Goal: Check status: Check status

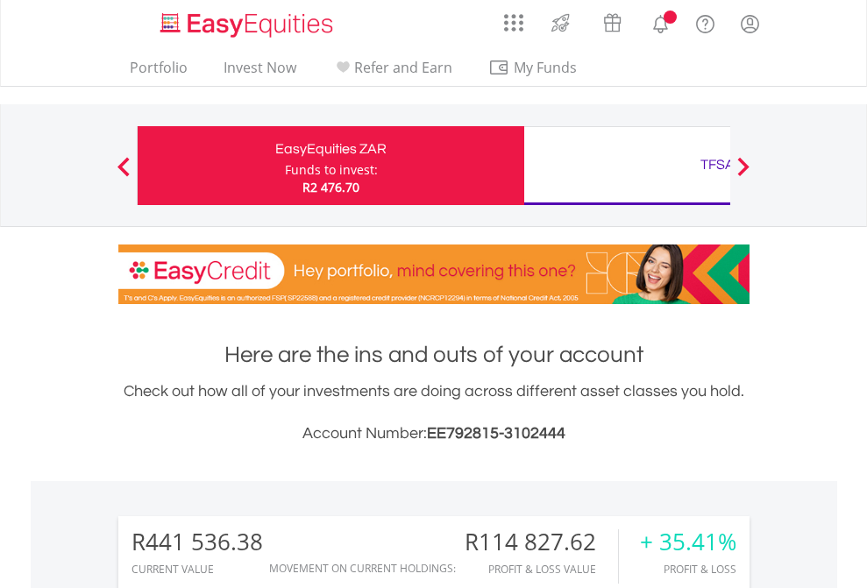
scroll to position [168, 275]
click at [285, 166] on div "Funds to invest:" at bounding box center [331, 170] width 93 height 18
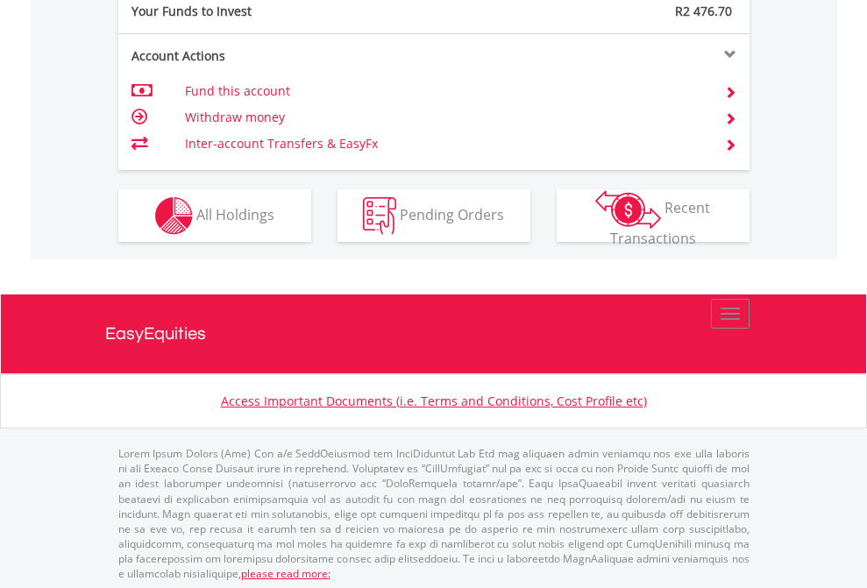
scroll to position [1751, 0]
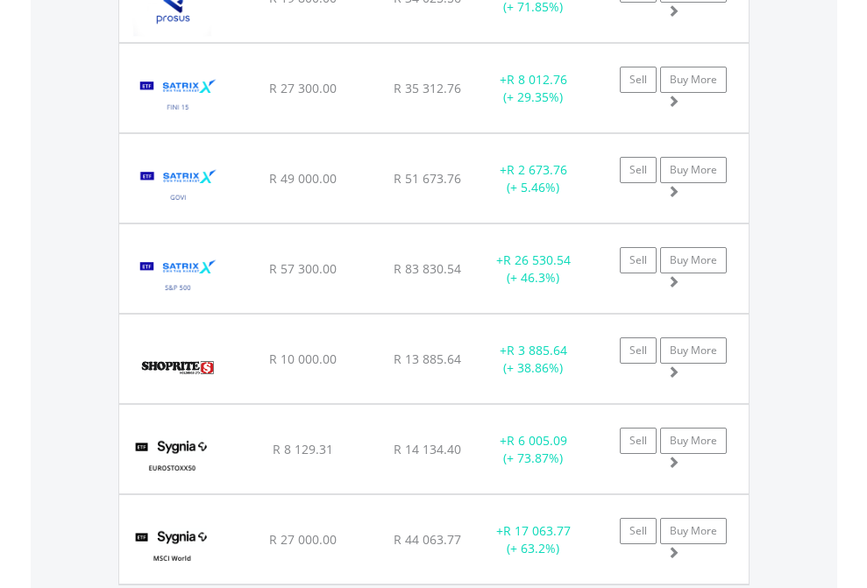
scroll to position [168, 275]
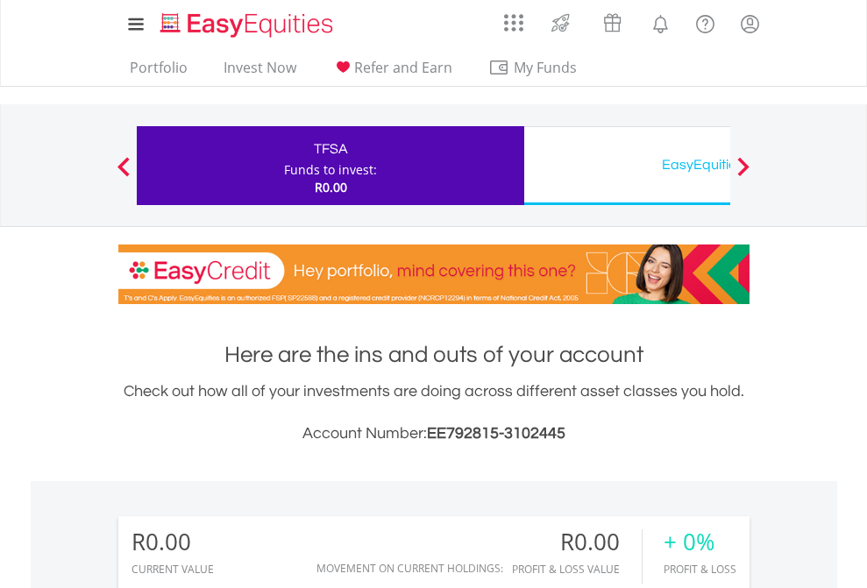
scroll to position [168, 275]
click at [627, 166] on div "EasyEquities USD" at bounding box center [718, 165] width 366 height 25
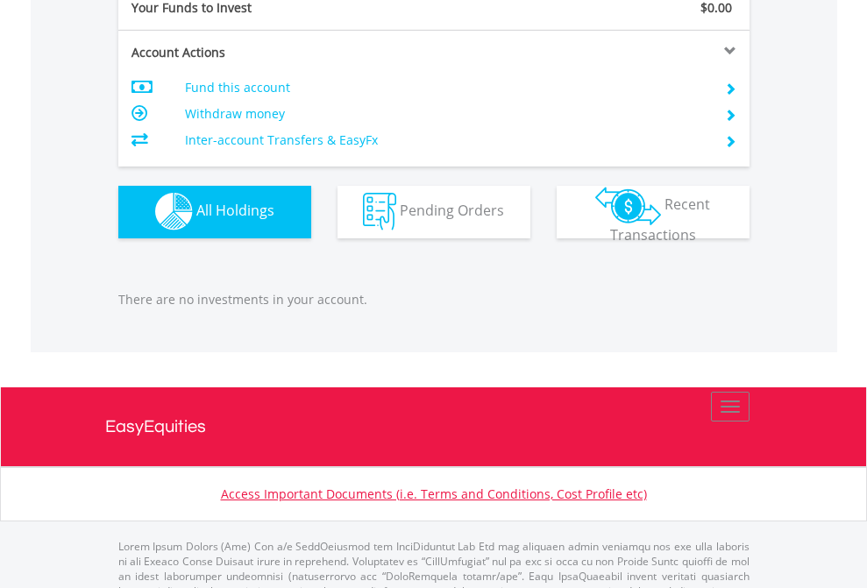
scroll to position [1736, 0]
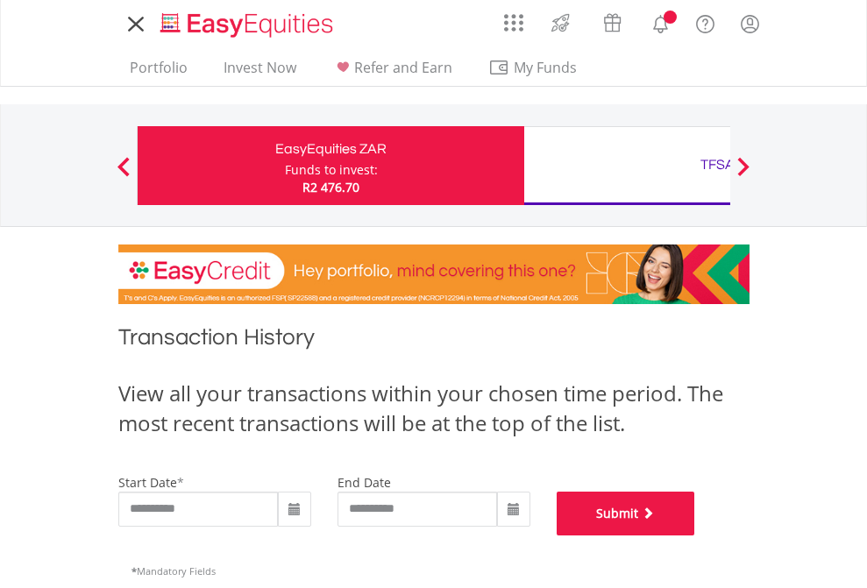
click at [695, 536] on button "Submit" at bounding box center [626, 514] width 139 height 44
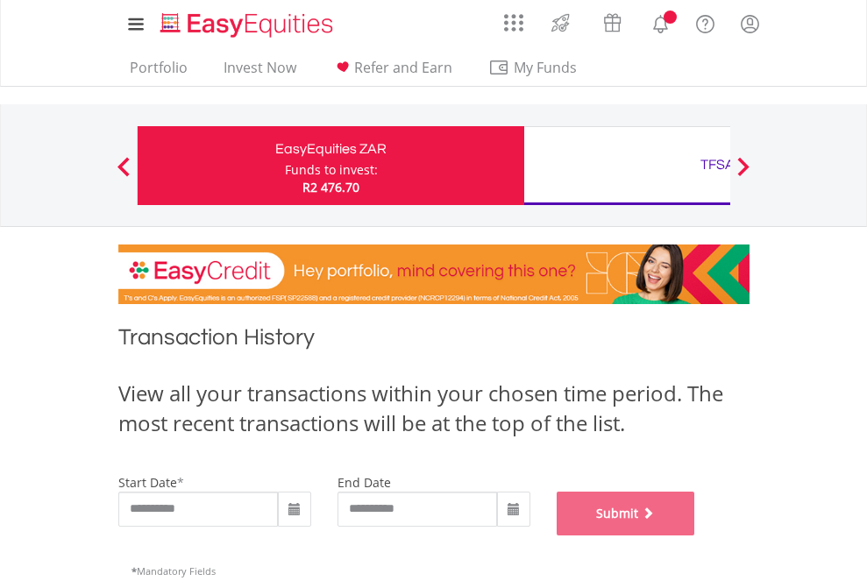
scroll to position [711, 0]
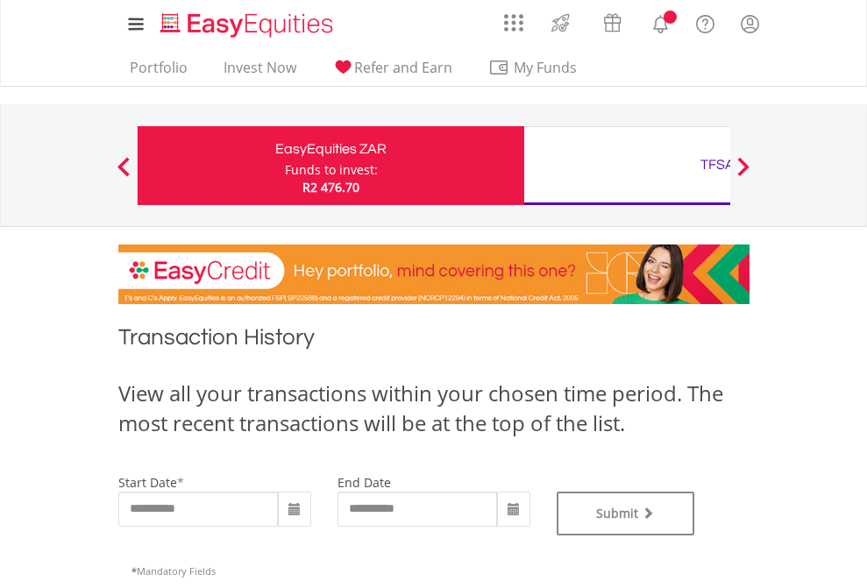
click at [627, 166] on div "TFSA" at bounding box center [718, 165] width 366 height 25
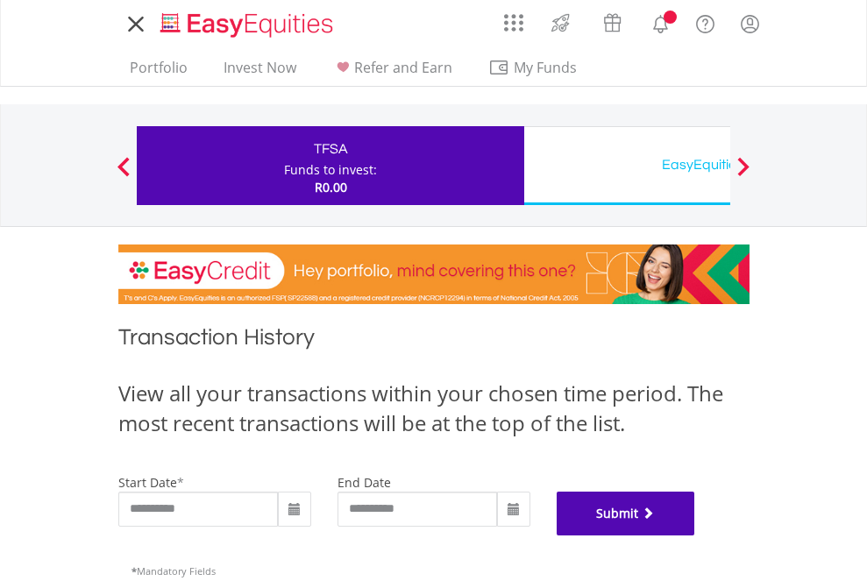
click at [695, 536] on button "Submit" at bounding box center [626, 514] width 139 height 44
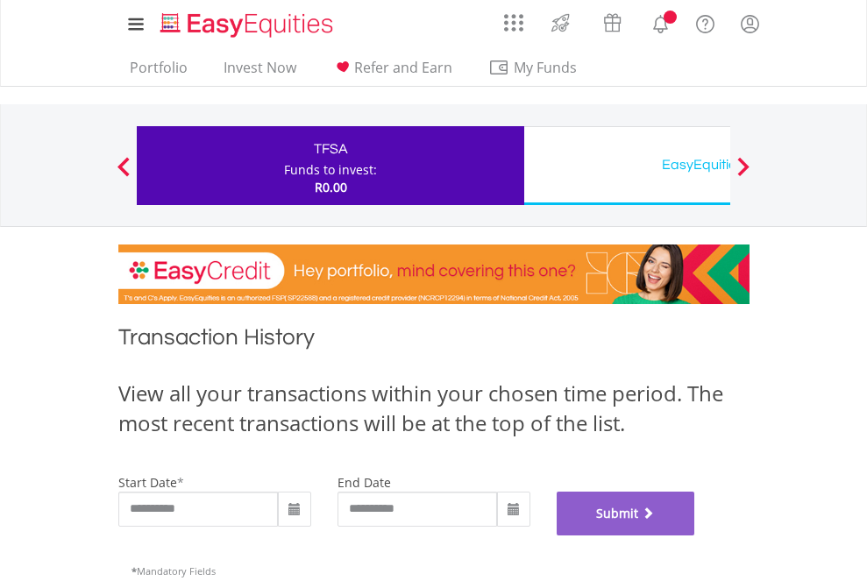
scroll to position [711, 0]
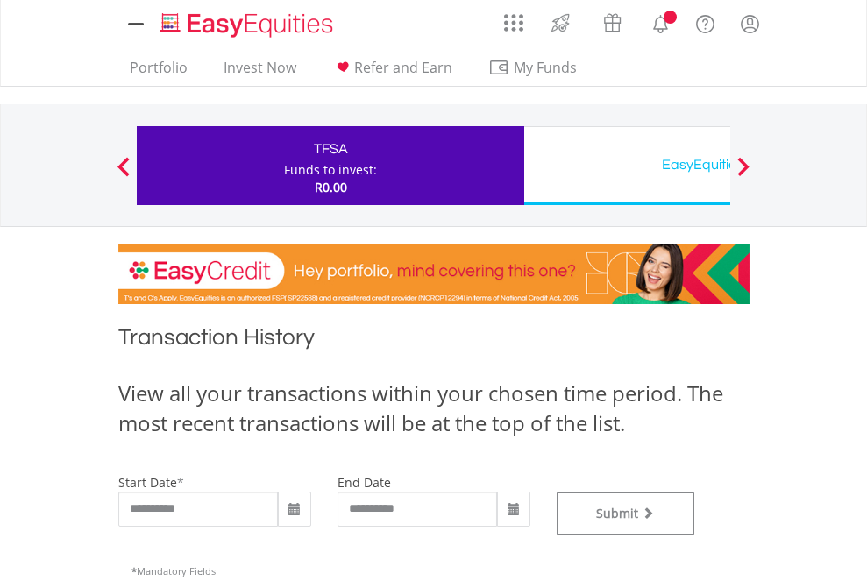
click at [627, 166] on div "EasyEquities USD" at bounding box center [718, 165] width 366 height 25
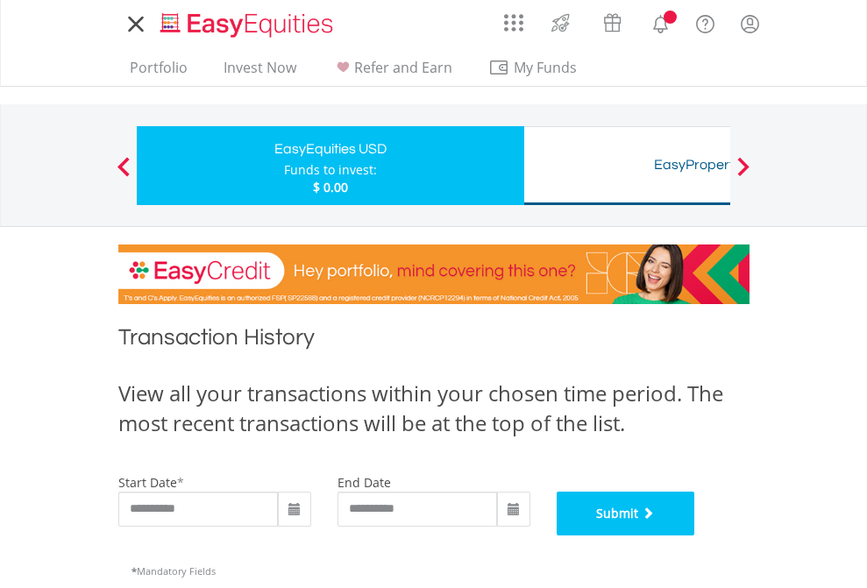
click at [695, 536] on button "Submit" at bounding box center [626, 514] width 139 height 44
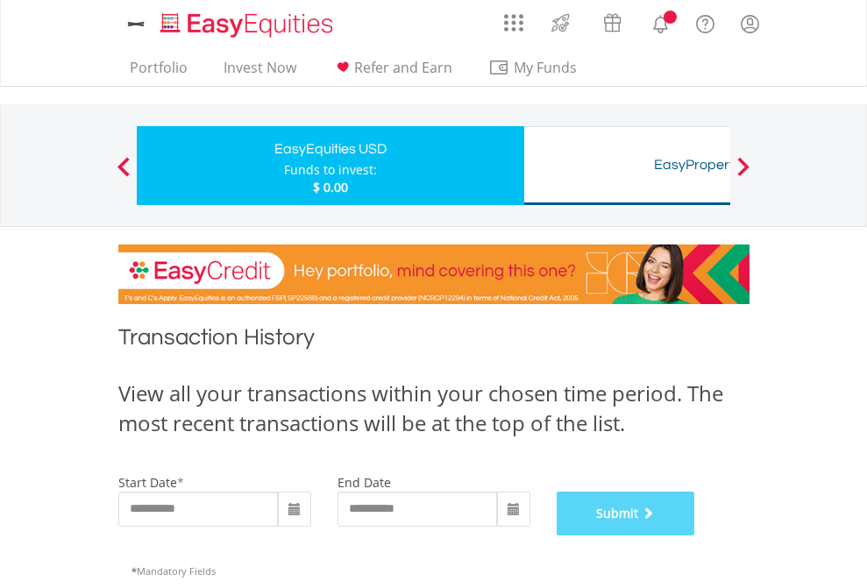
scroll to position [711, 0]
